Goal: Task Accomplishment & Management: Complete application form

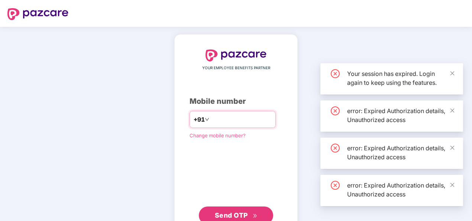
click at [232, 119] on input "number" at bounding box center [241, 119] width 61 height 12
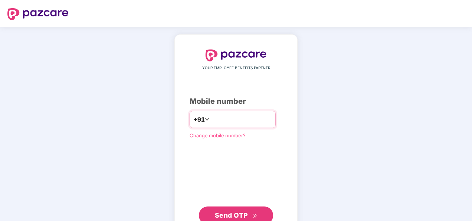
type input "*"
type input "**********"
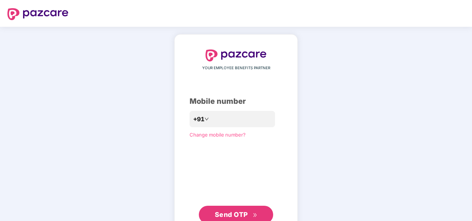
click at [232, 215] on span "Send OTP" at bounding box center [231, 214] width 33 height 8
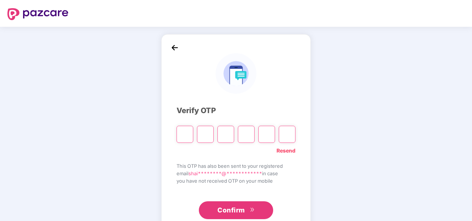
type input "*"
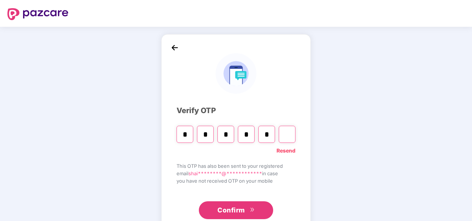
type input "*"
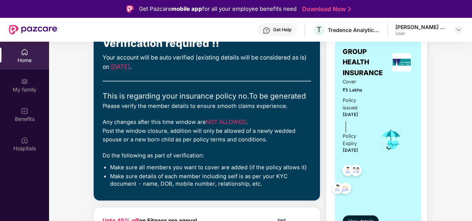
scroll to position [79, 0]
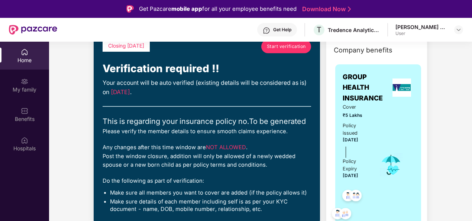
click at [281, 42] on link "Start verification" at bounding box center [286, 46] width 50 height 13
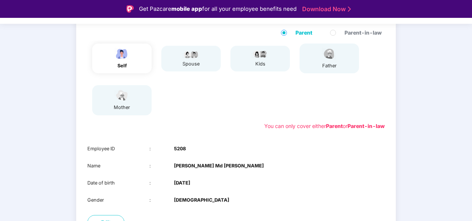
drag, startPoint x: 470, startPoint y: 70, endPoint x: 471, endPoint y: 91, distance: 20.8
click at [471, 91] on div "Verification 01 Verify members 02 Review members 03 Submit Modification will no…" at bounding box center [236, 128] width 472 height 221
click at [424, 81] on div "01 Verify members 02 Review members 03 Submit Modification will not be allowed …" at bounding box center [236, 129] width 472 height 328
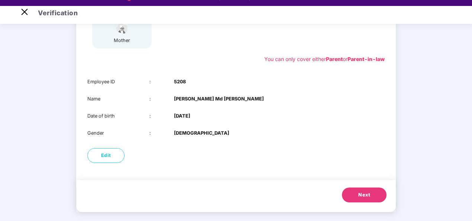
scroll to position [18, 0]
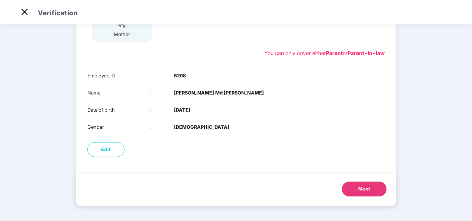
click at [344, 188] on button "Next" at bounding box center [364, 188] width 45 height 15
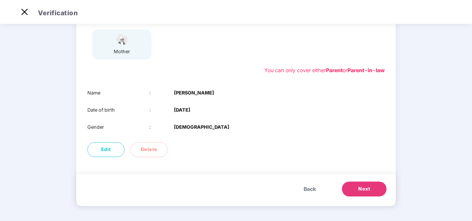
click at [344, 188] on button "Next" at bounding box center [364, 188] width 45 height 15
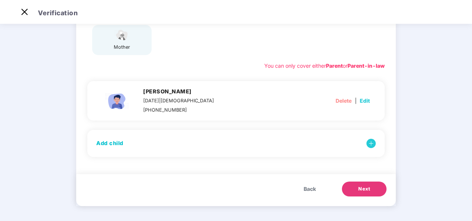
click at [312, 188] on span "Back" at bounding box center [309, 189] width 12 height 8
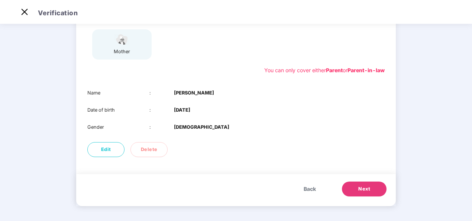
click at [312, 188] on span "Back" at bounding box center [309, 189] width 12 height 8
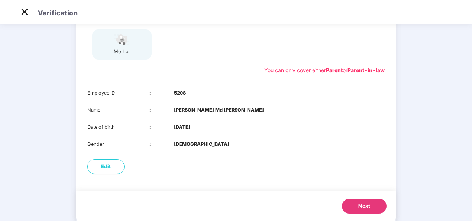
click at [357, 205] on button "Next" at bounding box center [364, 205] width 45 height 15
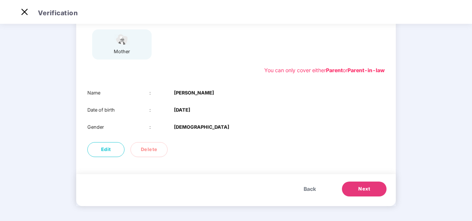
click at [315, 192] on span "Back" at bounding box center [309, 189] width 12 height 8
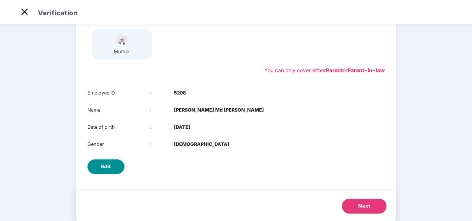
click at [111, 169] on button "Edit" at bounding box center [105, 166] width 37 height 15
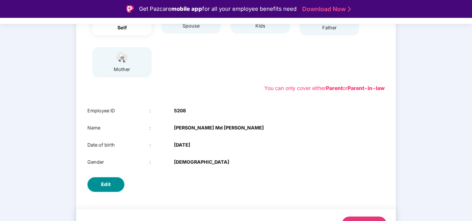
select select "****"
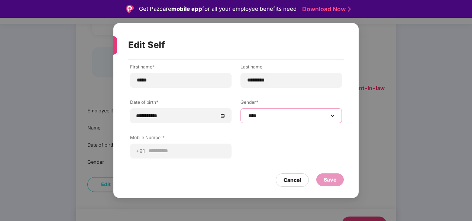
click at [333, 115] on select "**********" at bounding box center [291, 116] width 89 height 6
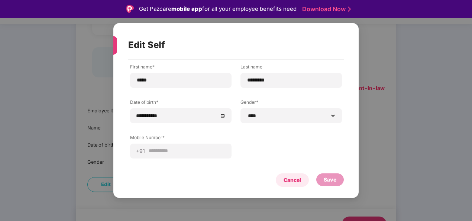
click at [290, 184] on div "Cancel" at bounding box center [292, 179] width 33 height 13
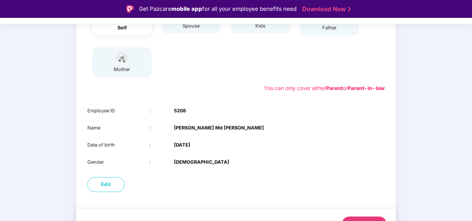
scroll to position [134, 0]
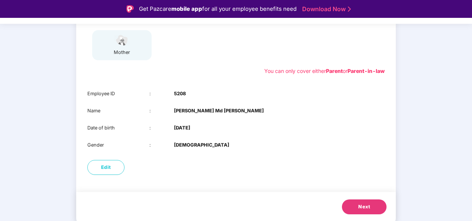
click at [359, 202] on button "Next" at bounding box center [364, 206] width 45 height 15
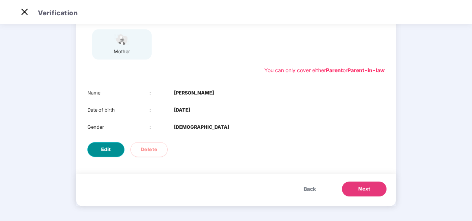
click at [110, 154] on button "Edit" at bounding box center [105, 149] width 37 height 15
select select "******"
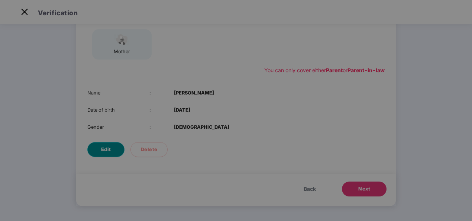
scroll to position [0, 0]
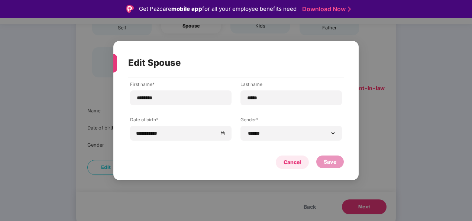
click at [297, 163] on div "Cancel" at bounding box center [291, 162] width 17 height 8
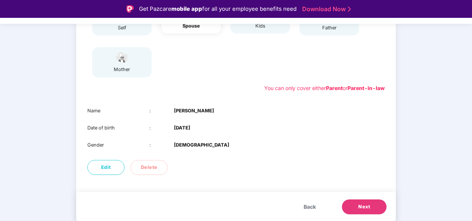
click at [365, 204] on span "Next" at bounding box center [364, 206] width 12 height 7
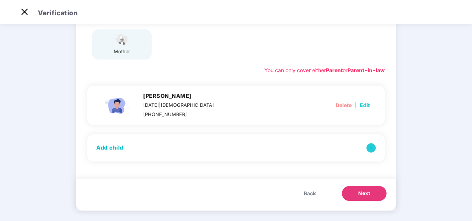
click at [367, 106] on span "Edit" at bounding box center [364, 105] width 10 height 8
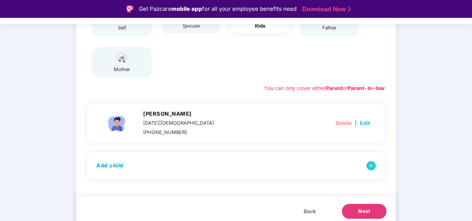
select select "****"
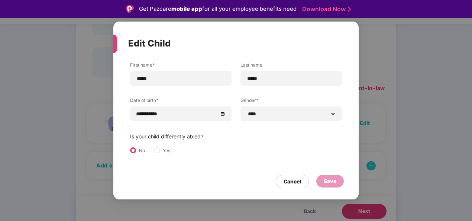
scroll to position [18, 0]
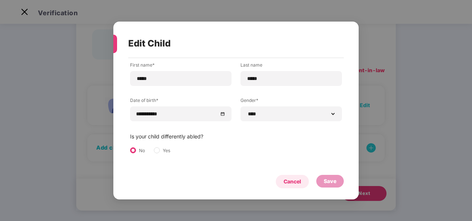
click at [293, 179] on div "Cancel" at bounding box center [291, 181] width 17 height 8
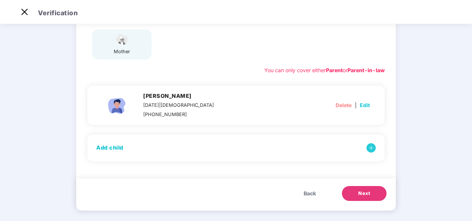
click at [358, 186] on button "Next" at bounding box center [364, 193] width 45 height 15
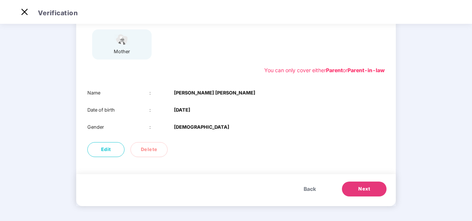
click at [358, 186] on span "Next" at bounding box center [364, 188] width 12 height 7
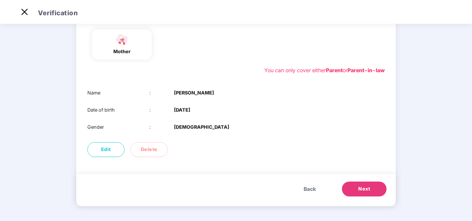
click at [358, 186] on span "Next" at bounding box center [364, 188] width 12 height 7
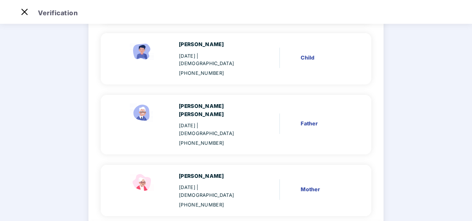
scroll to position [201, 0]
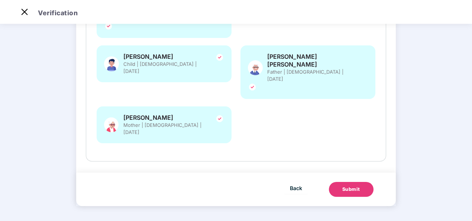
scroll to position [132, 0]
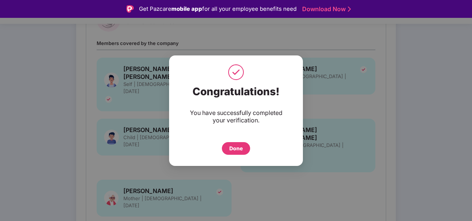
click at [241, 150] on div "Done" at bounding box center [235, 148] width 13 height 8
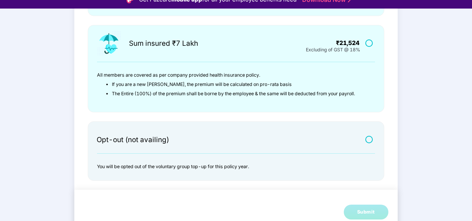
scroll to position [18, 0]
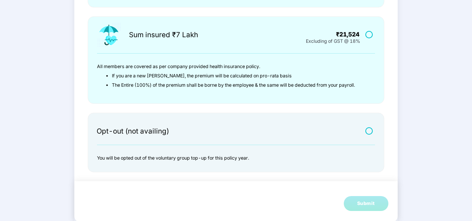
click at [369, 35] on label at bounding box center [369, 34] width 9 height 6
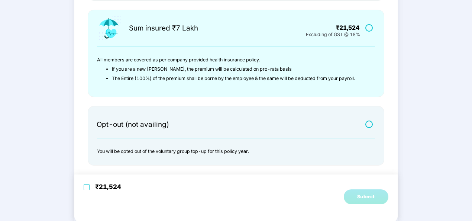
click at [362, 30] on div at bounding box center [367, 24] width 16 height 16
click at [367, 29] on label at bounding box center [369, 28] width 9 height 6
click at [367, 124] on label at bounding box center [369, 124] width 9 height 6
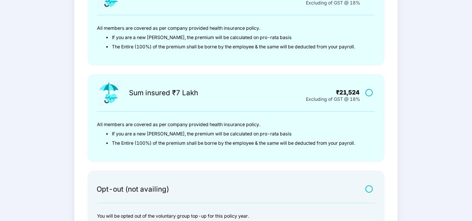
scroll to position [194, 0]
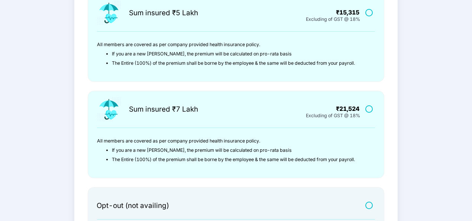
click at [370, 108] on label at bounding box center [369, 108] width 9 height 6
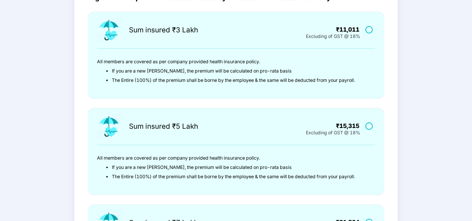
scroll to position [8, 0]
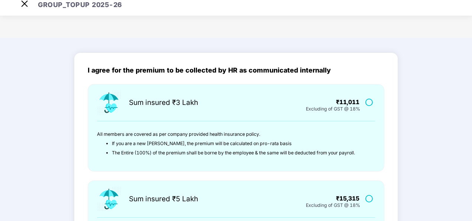
click at [370, 103] on label at bounding box center [369, 102] width 9 height 6
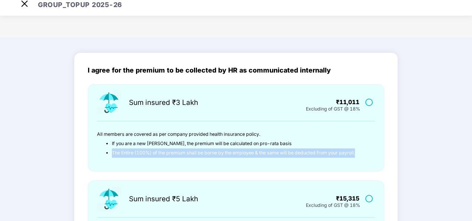
drag, startPoint x: 362, startPoint y: 153, endPoint x: 107, endPoint y: 172, distance: 255.4
click at [107, 172] on div "Sum insured ₹3 Lakh ₹11,011 Excluding of GST @ 18% All members are covered as p…" at bounding box center [236, 132] width 296 height 96
click at [277, 162] on div "Sum insured ₹3 Lakh ₹11,011 Excluding of GST @ 18% All members are covered as p…" at bounding box center [236, 127] width 296 height 87
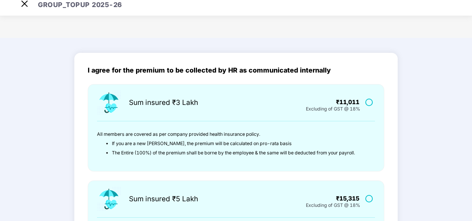
click at [326, 140] on li "If you are a new [PERSON_NAME], the premium will be calculated on pro-rata basis" at bounding box center [239, 143] width 254 height 9
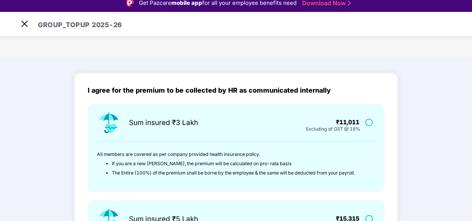
scroll to position [0, 0]
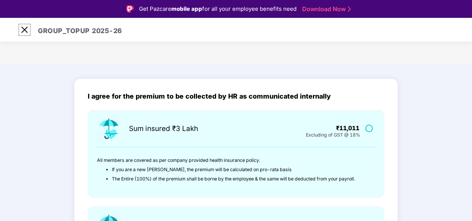
click at [23, 29] on img at bounding box center [25, 30] width 12 height 12
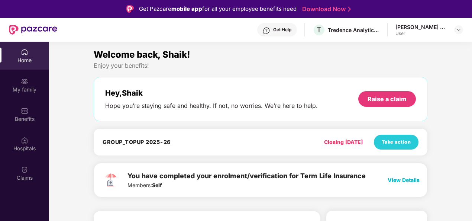
scroll to position [37, 0]
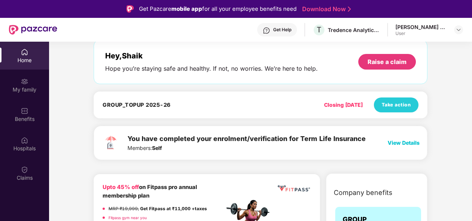
click at [397, 142] on span "View Details" at bounding box center [403, 142] width 32 height 6
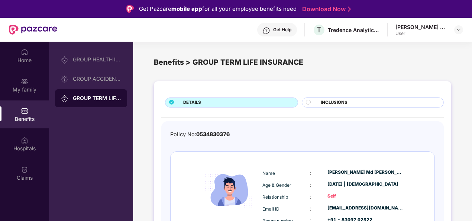
scroll to position [19, 0]
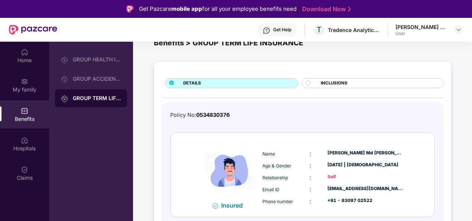
click at [338, 84] on span "INCLUSIONS" at bounding box center [333, 83] width 27 height 7
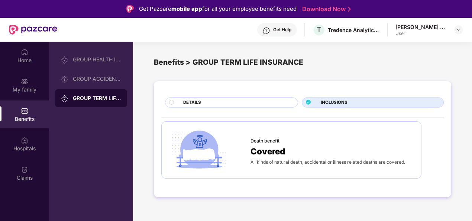
scroll to position [0, 0]
click at [255, 100] on div "DETAILS" at bounding box center [236, 103] width 114 height 8
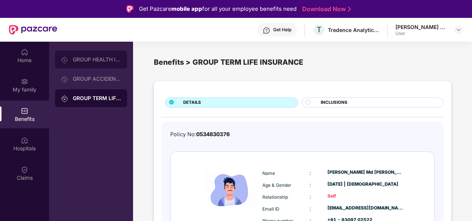
click at [102, 61] on div "GROUP HEALTH INSURANCE" at bounding box center [97, 59] width 48 height 6
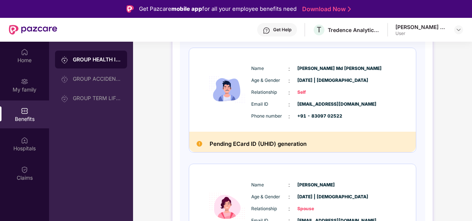
scroll to position [149, 0]
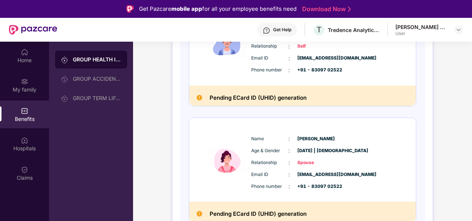
click at [199, 97] on img at bounding box center [199, 98] width 6 height 6
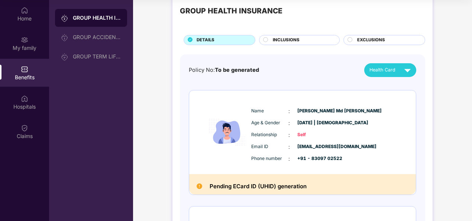
scroll to position [0, 0]
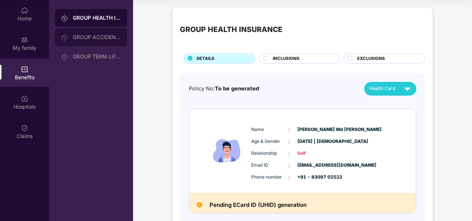
click at [88, 42] on div "GROUP ACCIDENTAL INSURANCE" at bounding box center [91, 37] width 72 height 18
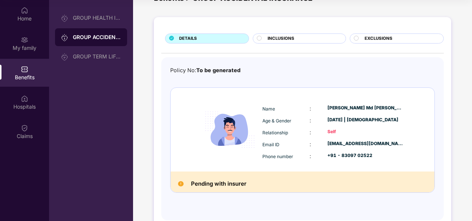
scroll to position [39, 0]
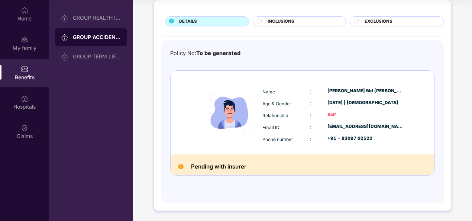
click at [284, 23] on span "INCLUSIONS" at bounding box center [280, 21] width 27 height 7
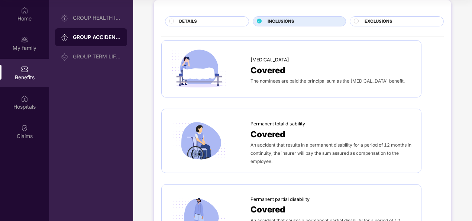
click at [222, 21] on div "DETAILS" at bounding box center [209, 22] width 69 height 8
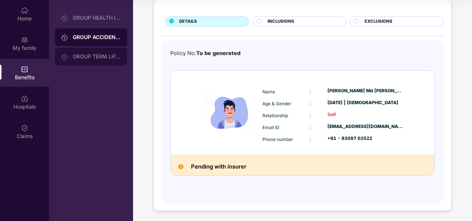
click at [75, 55] on div "GROUP TERM LIFE INSURANCE" at bounding box center [97, 56] width 48 height 6
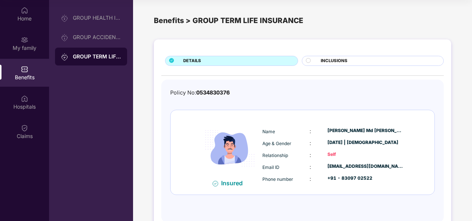
scroll to position [0, 0]
click at [101, 20] on div "GROUP HEALTH INSURANCE" at bounding box center [97, 18] width 48 height 6
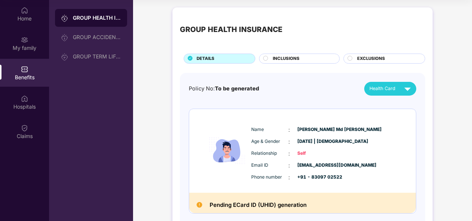
click at [301, 60] on div "INCLUSIONS" at bounding box center [302, 59] width 66 height 8
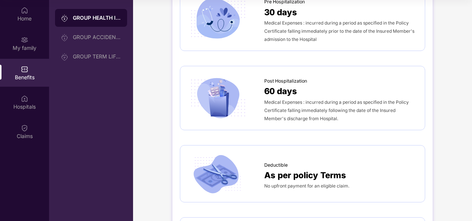
scroll to position [223, 0]
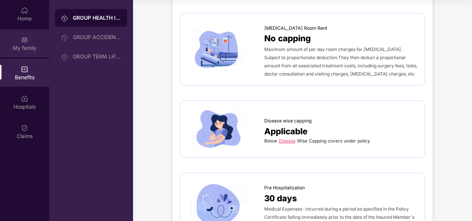
click at [25, 55] on div "My family" at bounding box center [24, 43] width 49 height 28
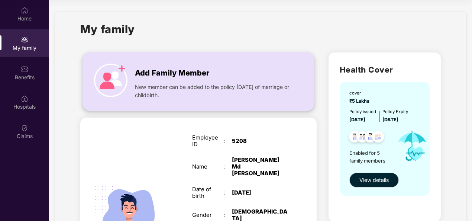
click at [218, 90] on span "New member can be added to the policy [DATE] of marriage or childbirth." at bounding box center [213, 91] width 156 height 16
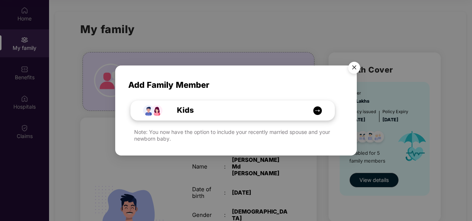
click at [320, 111] on img at bounding box center [317, 110] width 9 height 9
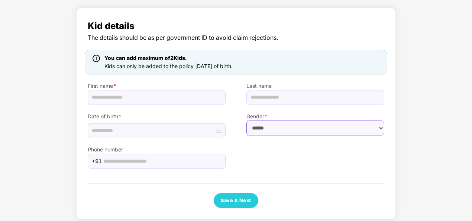
click at [381, 126] on select "****** **** ******" at bounding box center [315, 127] width 138 height 15
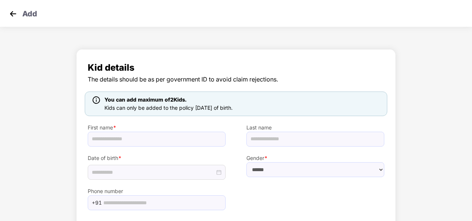
click at [10, 13] on img at bounding box center [12, 13] width 11 height 11
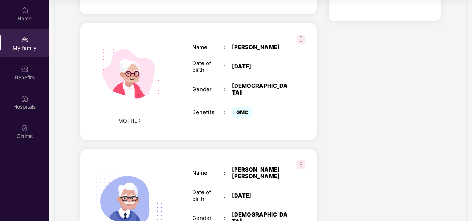
scroll to position [611, 0]
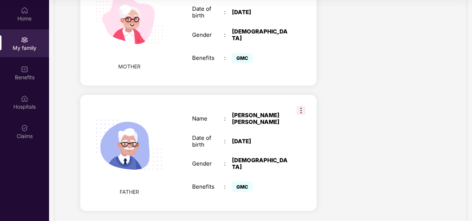
click at [301, 106] on img at bounding box center [300, 110] width 9 height 9
click at [306, 102] on span "Remove" at bounding box center [313, 103] width 27 height 8
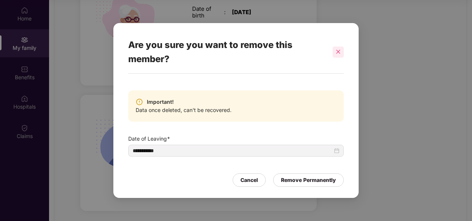
click at [334, 54] on div at bounding box center [337, 51] width 11 height 11
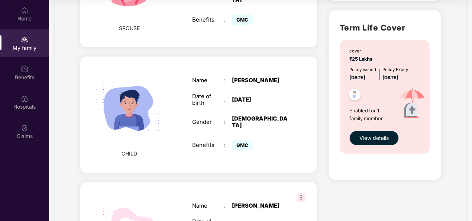
scroll to position [388, 0]
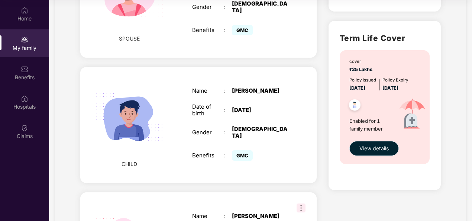
click at [380, 148] on span "View details" at bounding box center [373, 148] width 29 height 8
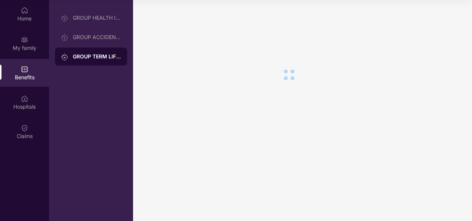
scroll to position [0, 0]
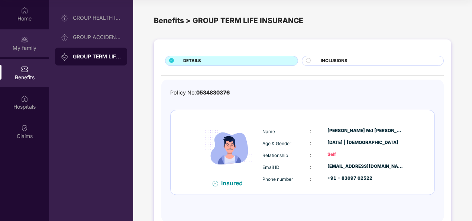
click at [30, 43] on div "My family" at bounding box center [24, 43] width 49 height 28
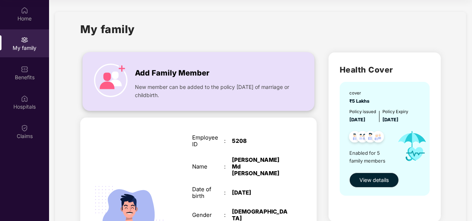
click at [189, 86] on span "New member can be added to the policy [DATE] of marriage or childbirth." at bounding box center [213, 91] width 156 height 16
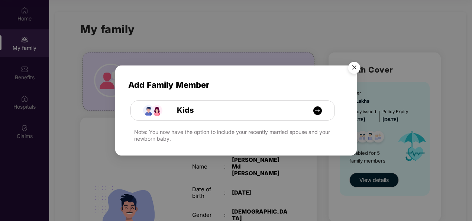
click at [355, 70] on img "Close" at bounding box center [354, 68] width 21 height 21
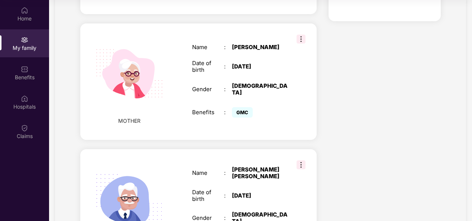
scroll to position [611, 0]
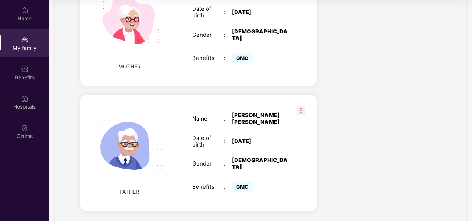
click at [300, 106] on img at bounding box center [300, 110] width 9 height 9
click at [310, 103] on span "Remove" at bounding box center [318, 103] width 20 height 8
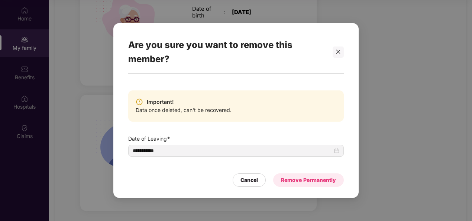
click at [320, 181] on div "Remove Permanently" at bounding box center [308, 180] width 55 height 8
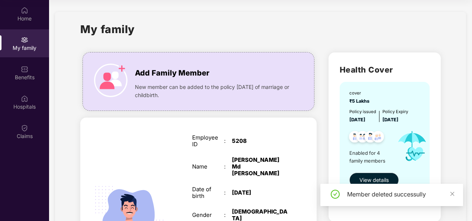
scroll to position [0, 0]
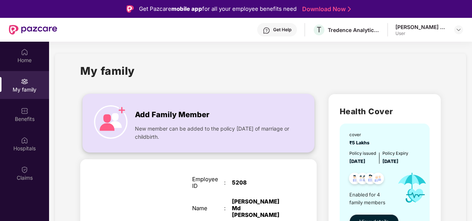
click at [140, 123] on div "New member can be added to the policy [DATE] of marriage or childbirth." at bounding box center [213, 131] width 156 height 20
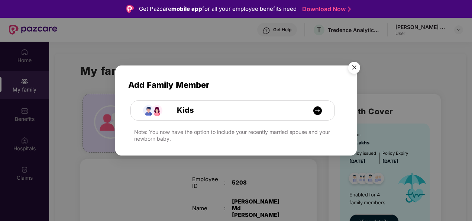
click at [357, 63] on img "Close" at bounding box center [354, 68] width 21 height 21
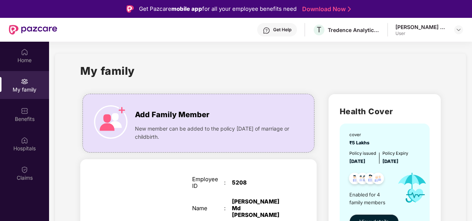
click at [291, 29] on div "Get Help" at bounding box center [282, 30] width 18 height 6
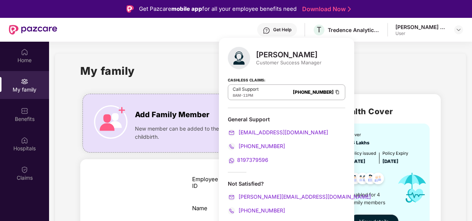
click at [265, 207] on span "[PHONE_NUMBER]" at bounding box center [261, 210] width 48 height 6
click at [382, 85] on div "My family" at bounding box center [260, 75] width 360 height 26
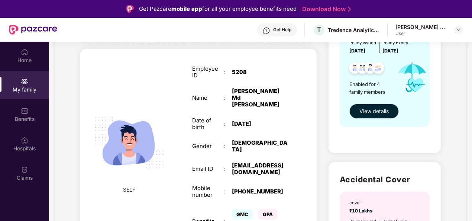
scroll to position [111, 0]
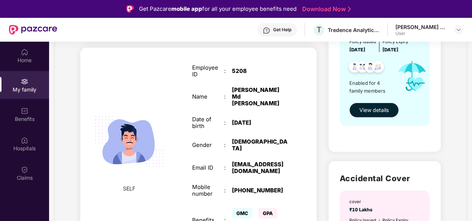
click at [378, 110] on span "View details" at bounding box center [373, 110] width 29 height 8
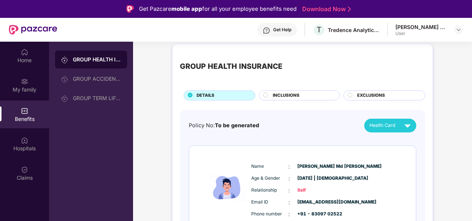
scroll to position [0, 0]
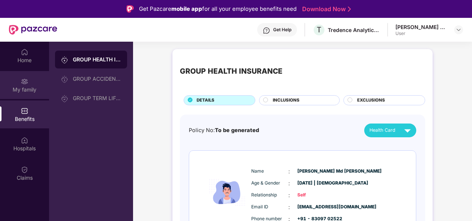
click at [32, 82] on div "My family" at bounding box center [24, 85] width 49 height 28
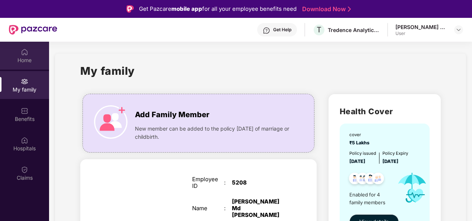
click at [29, 58] on div "Home" at bounding box center [24, 59] width 49 height 7
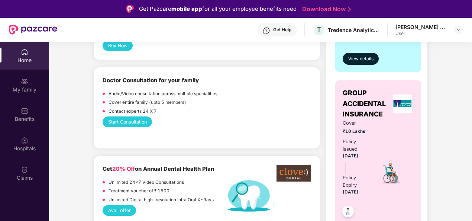
scroll to position [371, 0]
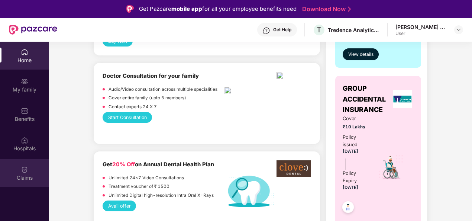
click at [27, 168] on img at bounding box center [24, 169] width 7 height 7
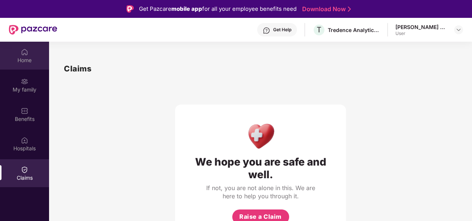
click at [29, 62] on div "Home" at bounding box center [24, 59] width 49 height 7
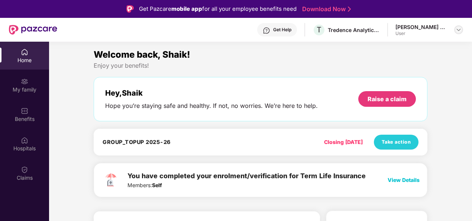
click at [454, 28] on div at bounding box center [458, 29] width 9 height 9
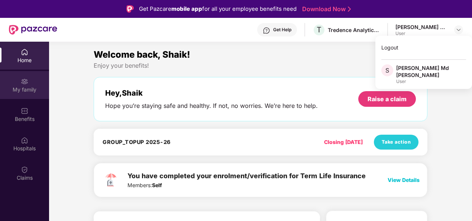
click at [22, 84] on img at bounding box center [24, 81] width 7 height 7
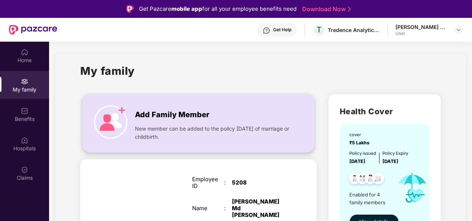
click at [164, 115] on span "Add Family Member" at bounding box center [172, 115] width 74 height 12
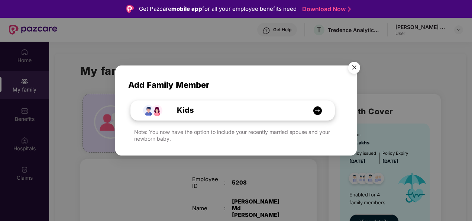
click at [319, 109] on img at bounding box center [317, 110] width 9 height 9
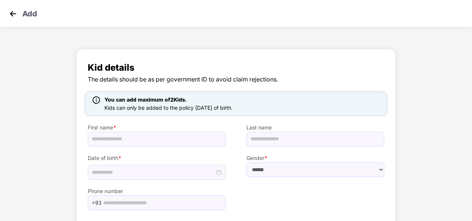
click at [12, 14] on img at bounding box center [12, 13] width 11 height 11
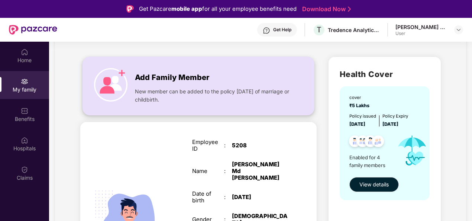
scroll to position [111, 0]
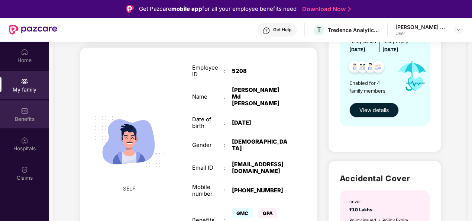
click at [27, 115] on div "Benefits" at bounding box center [24, 118] width 49 height 7
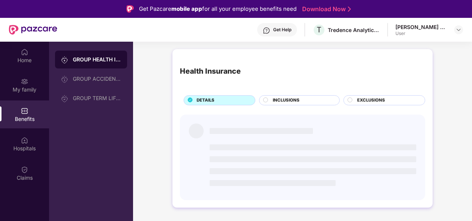
scroll to position [0, 0]
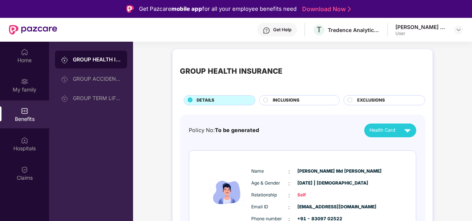
click at [294, 97] on span "INCLUSIONS" at bounding box center [286, 100] width 27 height 7
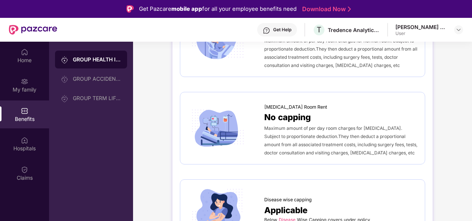
scroll to position [223, 0]
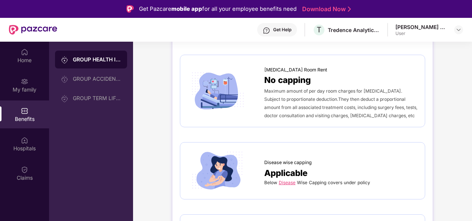
click at [282, 183] on link "Disease" at bounding box center [287, 182] width 17 height 6
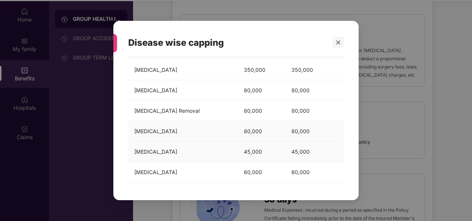
scroll to position [42, 0]
click at [337, 42] on icon "close" at bounding box center [337, 42] width 5 height 5
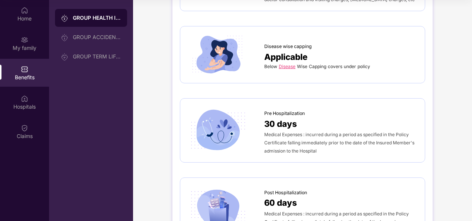
scroll to position [334, 0]
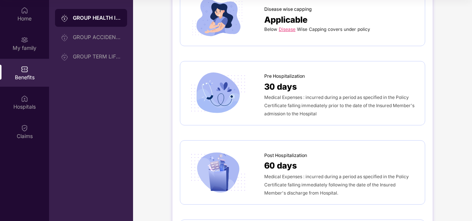
click at [296, 173] on span "Medical Expenses : incurred during a period as specified in the Policy Certific…" at bounding box center [336, 184] width 144 height 22
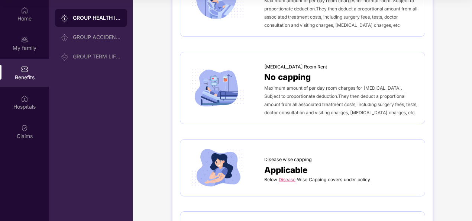
scroll to position [0, 0]
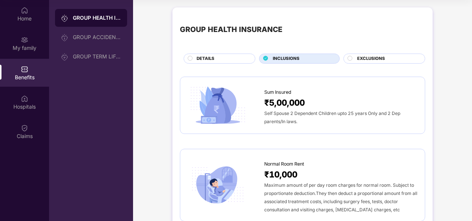
click at [365, 60] on span "EXCLUSIONS" at bounding box center [371, 58] width 28 height 7
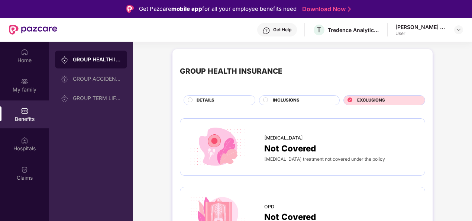
click at [291, 31] on div "Get Help" at bounding box center [282, 30] width 18 height 6
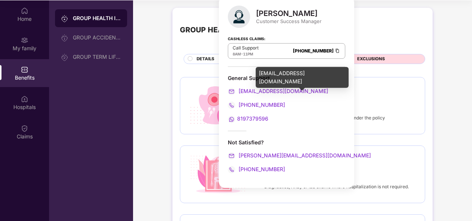
scroll to position [42, 0]
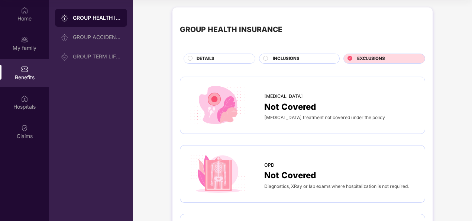
click at [195, 42] on div "GROUP HEALTH INSURANCE" at bounding box center [302, 30] width 245 height 30
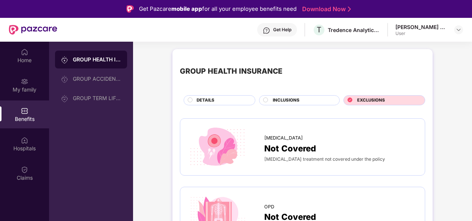
click at [282, 32] on div "Get Help" at bounding box center [282, 30] width 18 height 6
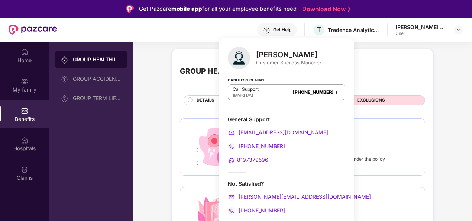
click at [424, 64] on div "GROUP HEALTH INSURANCE" at bounding box center [302, 71] width 245 height 30
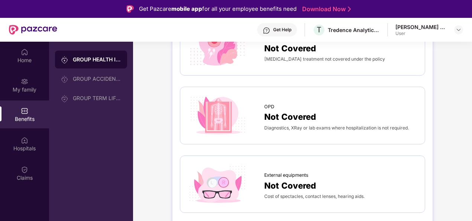
scroll to position [111, 0]
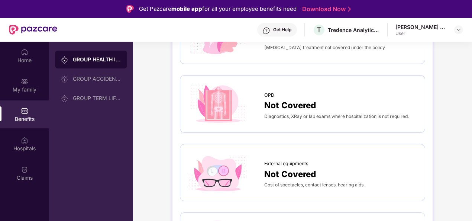
click at [291, 31] on div "Get Help" at bounding box center [282, 30] width 18 height 6
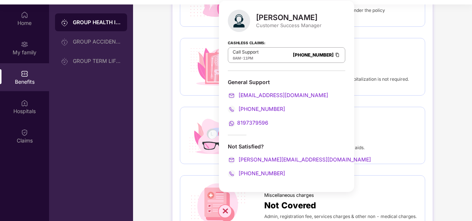
scroll to position [42, 0]
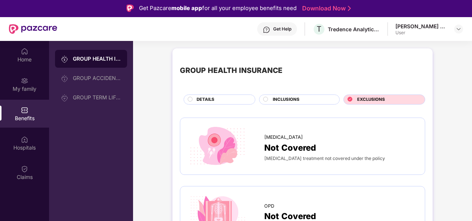
scroll to position [0, 0]
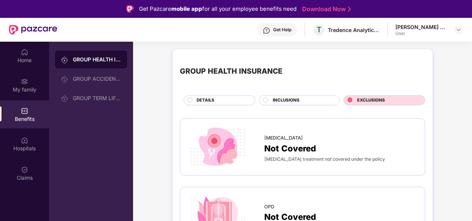
click at [224, 99] on div "DETAILS" at bounding box center [222, 101] width 58 height 8
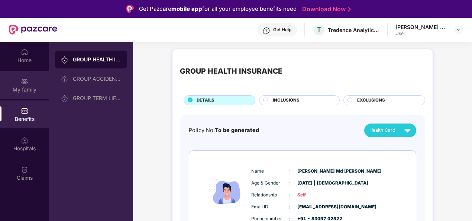
click at [36, 88] on div "My family" at bounding box center [24, 89] width 49 height 7
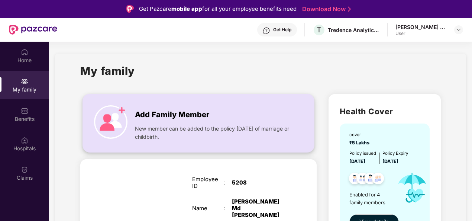
click at [168, 117] on span "Add Family Member" at bounding box center [172, 115] width 74 height 12
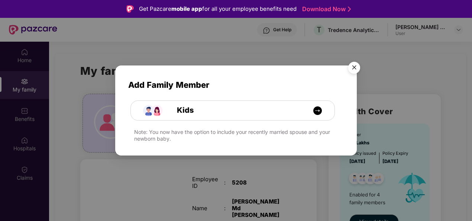
click at [356, 68] on img "Close" at bounding box center [354, 68] width 21 height 21
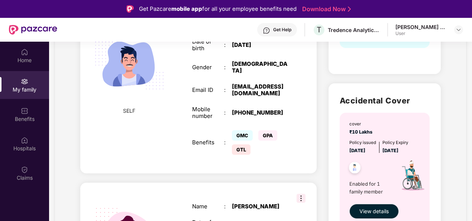
scroll to position [3, 0]
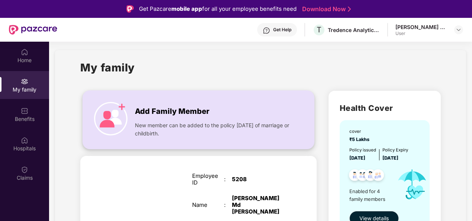
click at [117, 120] on img at bounding box center [110, 118] width 33 height 33
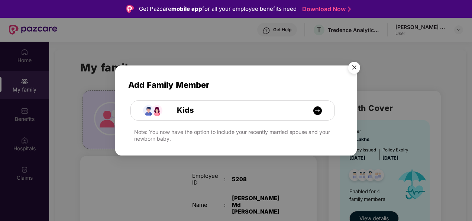
click at [355, 70] on img "Close" at bounding box center [354, 68] width 21 height 21
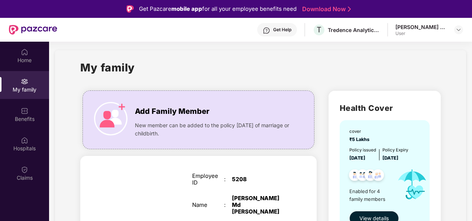
click at [291, 30] on div "Get Help" at bounding box center [282, 30] width 18 height 6
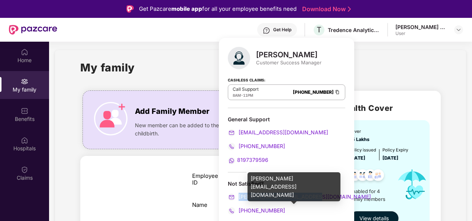
drag, startPoint x: 315, startPoint y: 195, endPoint x: 239, endPoint y: 198, distance: 75.8
click at [239, 198] on div "[PERSON_NAME][EMAIL_ADDRESS][DOMAIN_NAME]" at bounding box center [286, 196] width 117 height 8
copy span "[PERSON_NAME][EMAIL_ADDRESS][DOMAIN_NAME]"
click at [315, 195] on div "[PERSON_NAME][EMAIL_ADDRESS][DOMAIN_NAME]" at bounding box center [286, 196] width 117 height 8
drag, startPoint x: 310, startPoint y: 195, endPoint x: 235, endPoint y: 198, distance: 75.4
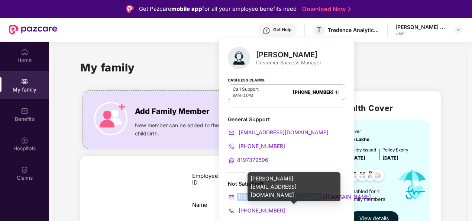
click at [235, 198] on div "[PERSON_NAME][EMAIL_ADDRESS][DOMAIN_NAME]" at bounding box center [286, 196] width 117 height 8
copy span "[PERSON_NAME][EMAIL_ADDRESS][DOMAIN_NAME]"
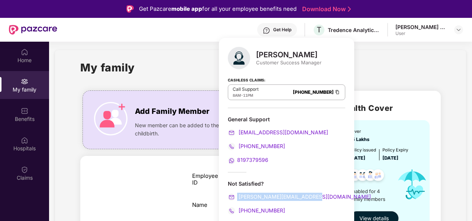
click at [325, 196] on div "[PERSON_NAME][EMAIL_ADDRESS][DOMAIN_NAME]" at bounding box center [286, 196] width 117 height 8
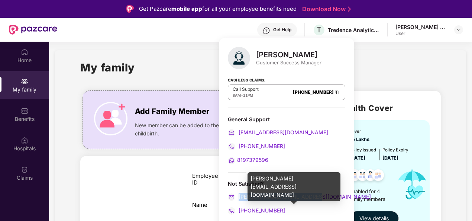
drag, startPoint x: 314, startPoint y: 195, endPoint x: 239, endPoint y: 198, distance: 75.0
click at [239, 198] on div "[PERSON_NAME][EMAIL_ADDRESS][DOMAIN_NAME]" at bounding box center [286, 196] width 117 height 8
